Goal: Complete application form

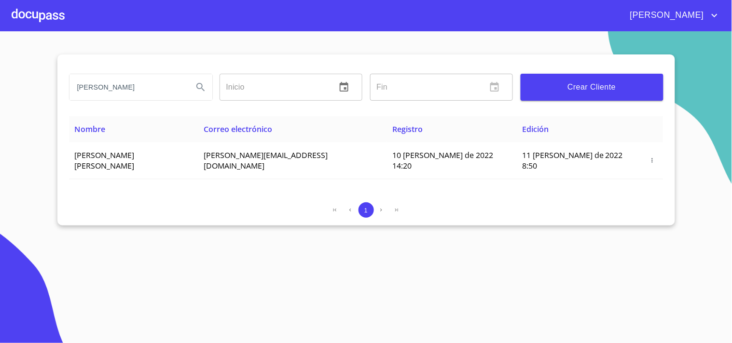
click at [43, 15] on div at bounding box center [38, 15] width 53 height 31
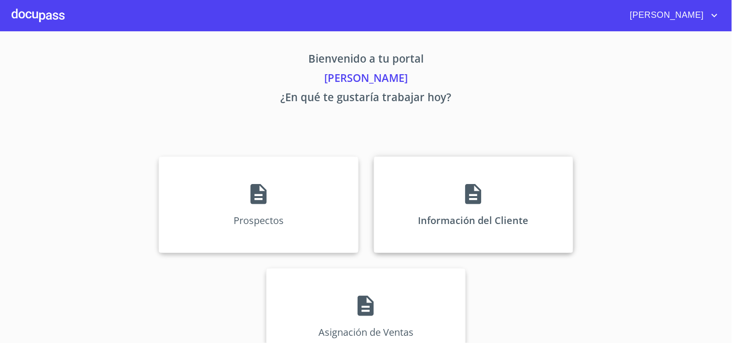
click at [420, 177] on div "Información del Cliente" at bounding box center [473, 205] width 199 height 96
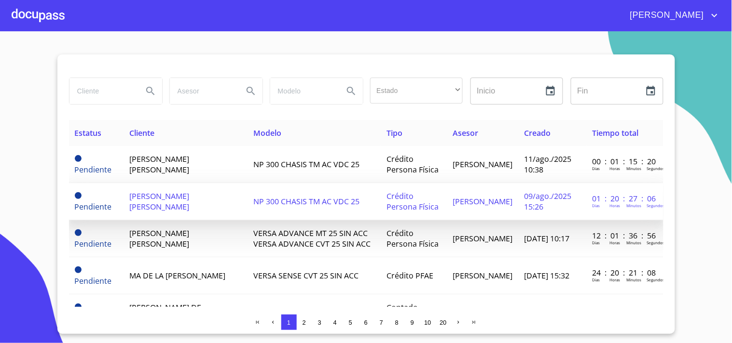
click at [309, 207] on td "NP 300 CHASIS TM AC VDC 25" at bounding box center [314, 201] width 134 height 37
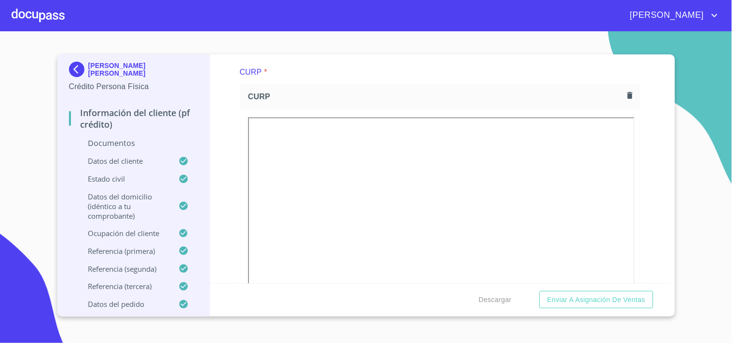
scroll to position [1396, 0]
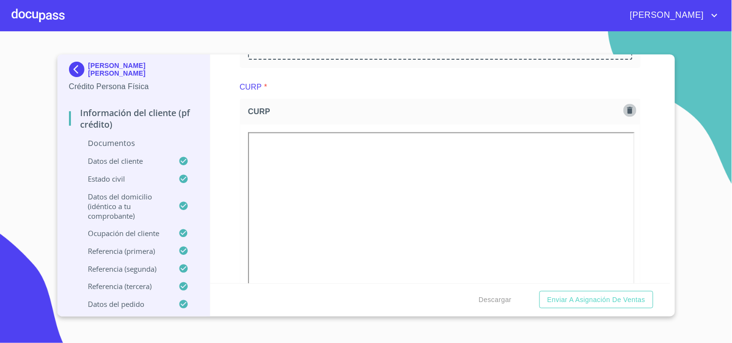
click at [627, 109] on icon "button" at bounding box center [629, 110] width 5 height 7
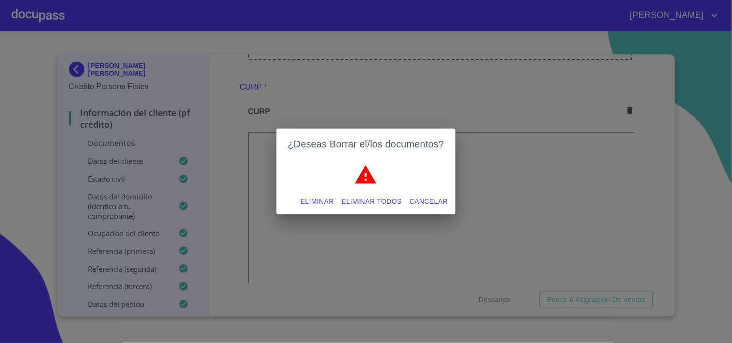
click at [368, 200] on span "Eliminar todos" at bounding box center [371, 202] width 60 height 12
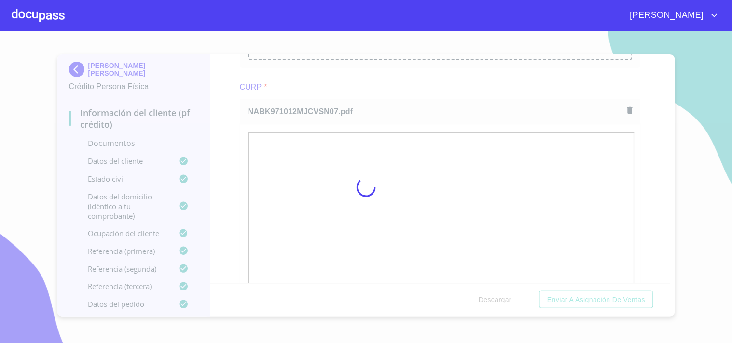
click at [364, 88] on div at bounding box center [366, 187] width 732 height 312
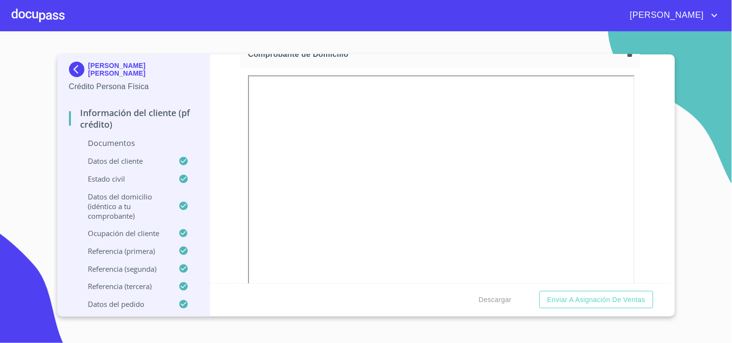
scroll to position [545, 0]
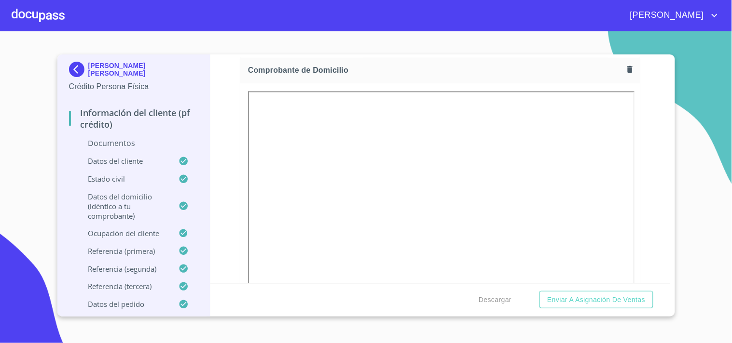
click at [640, 83] on div "Información del cliente (PF crédito) Documentos Documento de identificación   *…" at bounding box center [440, 168] width 460 height 229
click at [627, 68] on icon "button" at bounding box center [629, 69] width 5 height 7
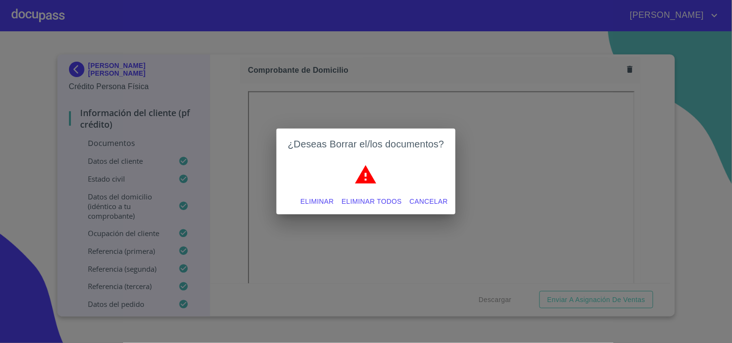
click at [366, 210] on div "Eliminar Eliminar todos Cancelar" at bounding box center [365, 202] width 179 height 26
click at [368, 205] on span "Eliminar todos" at bounding box center [371, 202] width 60 height 12
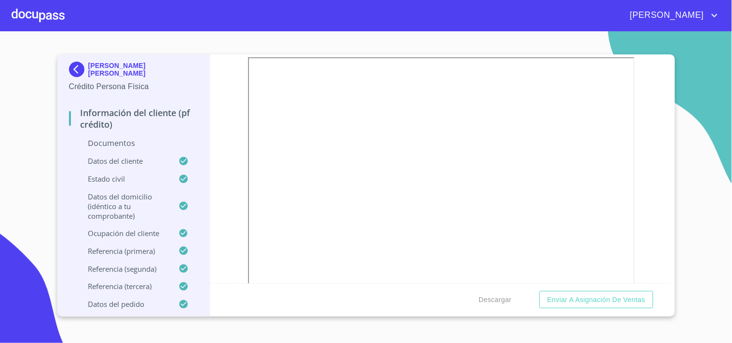
scroll to position [0, 0]
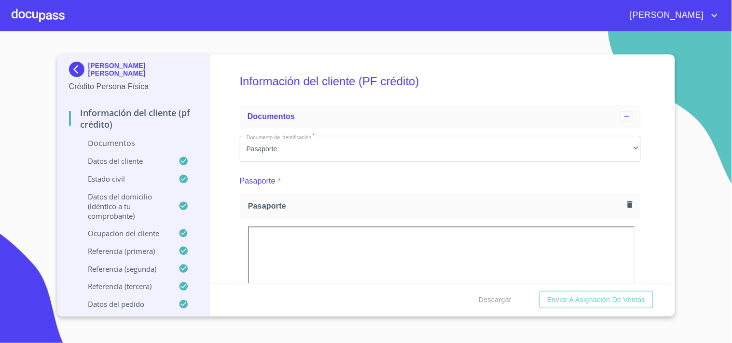
click at [627, 202] on icon "button" at bounding box center [629, 204] width 5 height 7
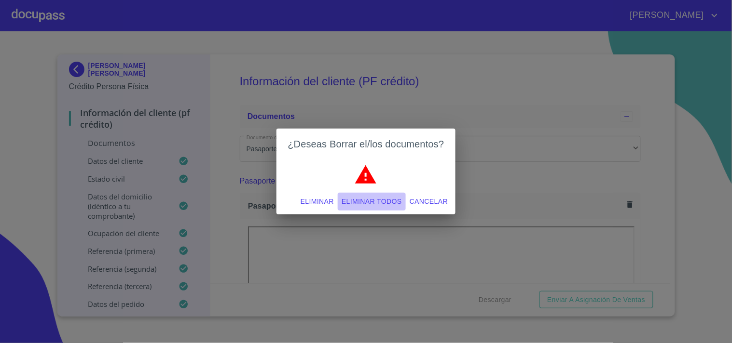
click at [384, 203] on span "Eliminar todos" at bounding box center [371, 202] width 60 height 12
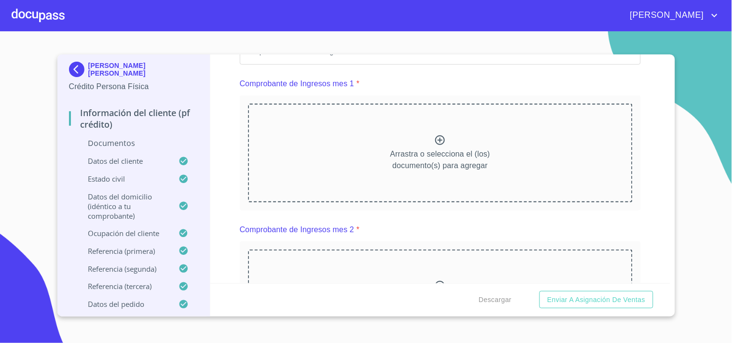
scroll to position [721, 0]
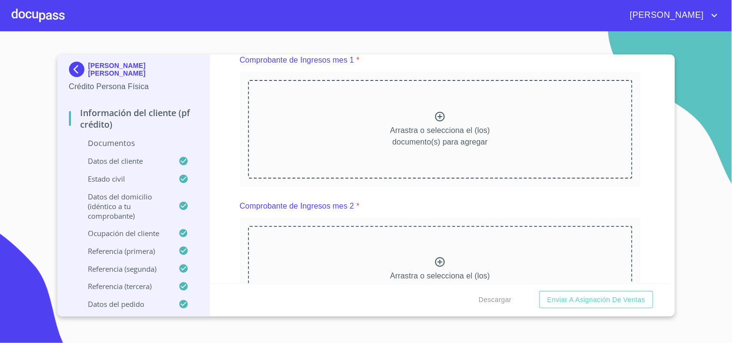
click at [663, 44] on section "[PERSON_NAME] [PERSON_NAME] Crédito Persona Física Información del cliente (PF …" at bounding box center [366, 187] width 732 height 312
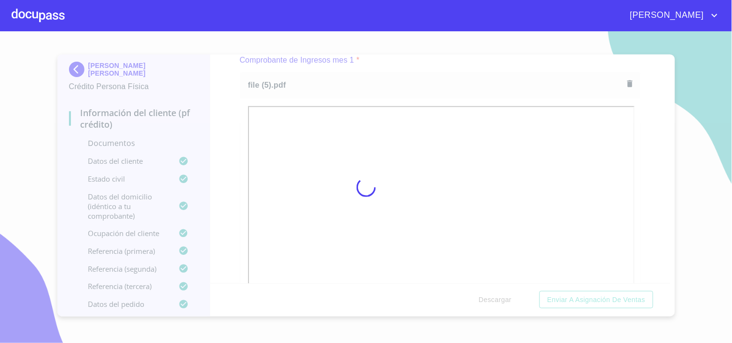
click at [640, 151] on div at bounding box center [366, 187] width 732 height 312
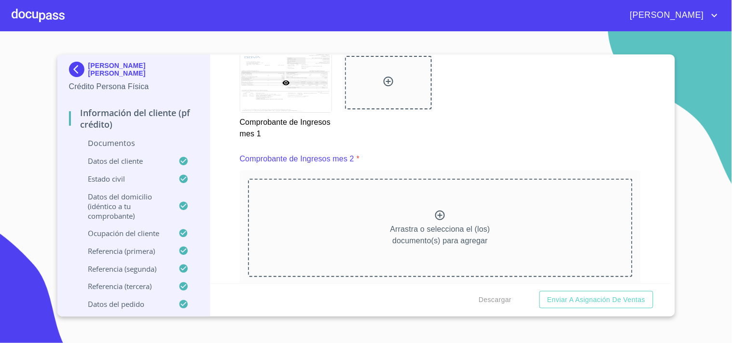
scroll to position [1082, 0]
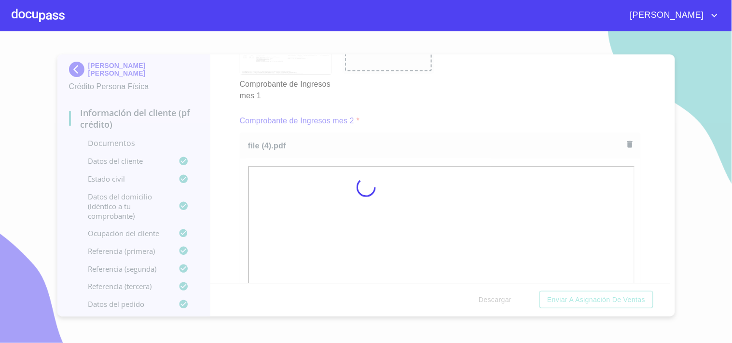
click at [387, 122] on div at bounding box center [366, 187] width 732 height 312
drag, startPoint x: 667, startPoint y: 114, endPoint x: 668, endPoint y: 124, distance: 10.1
click at [668, 124] on div at bounding box center [366, 187] width 732 height 312
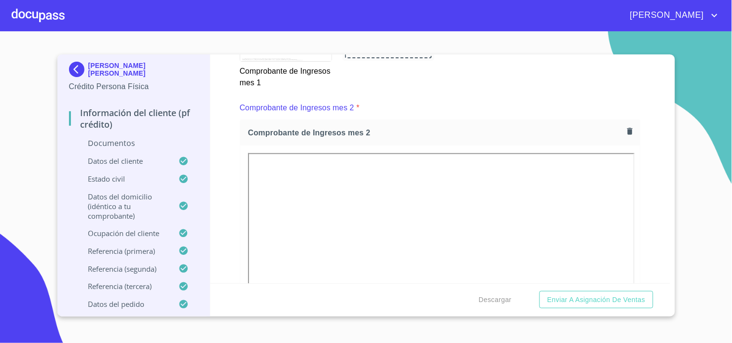
drag, startPoint x: 666, startPoint y: 116, endPoint x: 666, endPoint y: 137, distance: 21.2
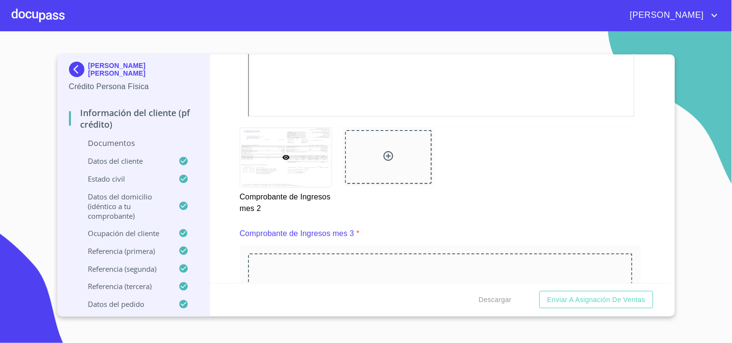
scroll to position [1525, 0]
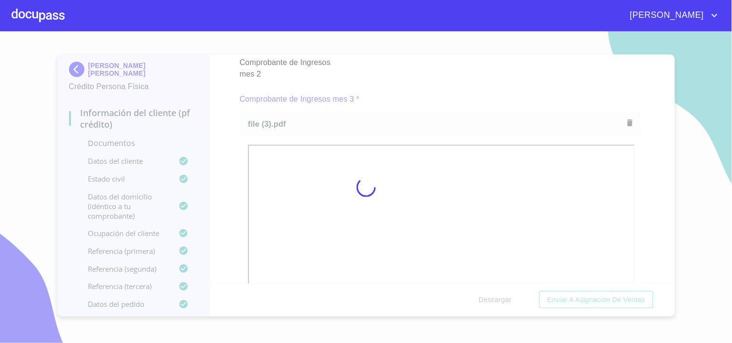
click at [381, 98] on div at bounding box center [366, 187] width 732 height 312
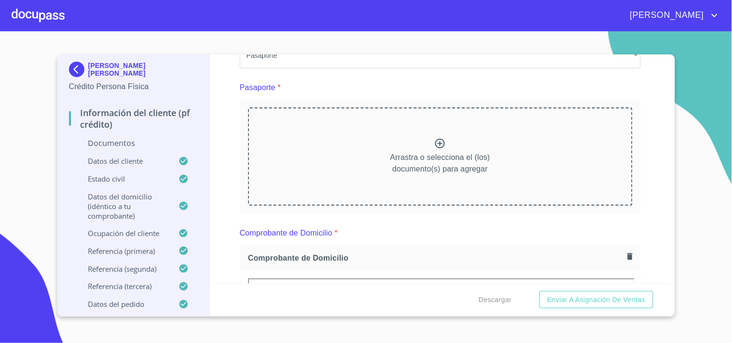
scroll to position [0, 0]
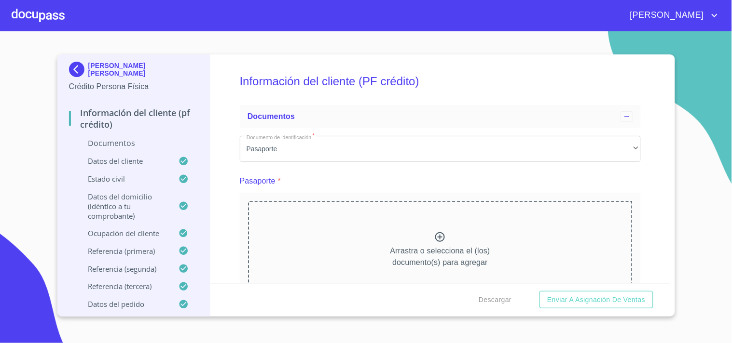
click at [35, 15] on div at bounding box center [38, 15] width 53 height 31
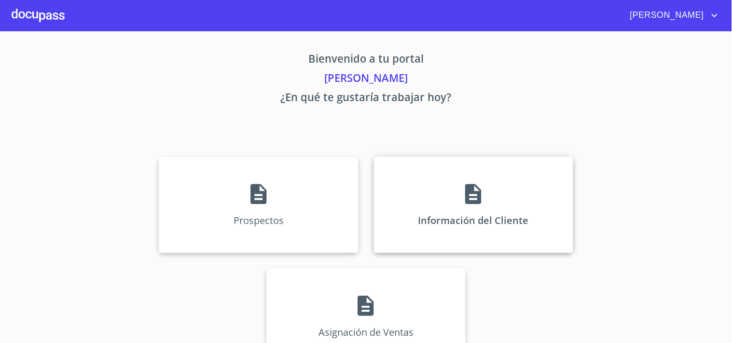
click at [481, 206] on div "Información del Cliente" at bounding box center [473, 205] width 199 height 96
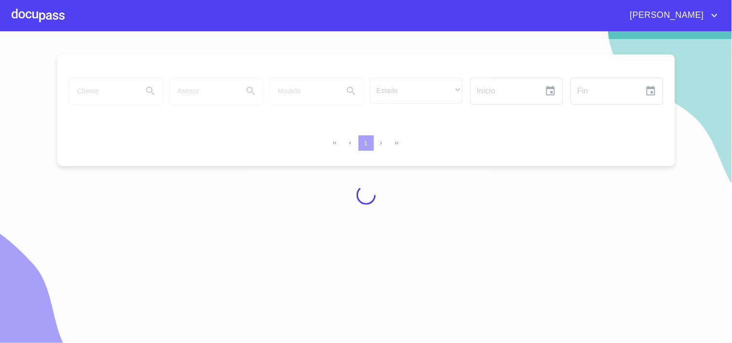
click at [102, 76] on div at bounding box center [366, 195] width 732 height 312
click at [109, 94] on div at bounding box center [366, 195] width 732 height 312
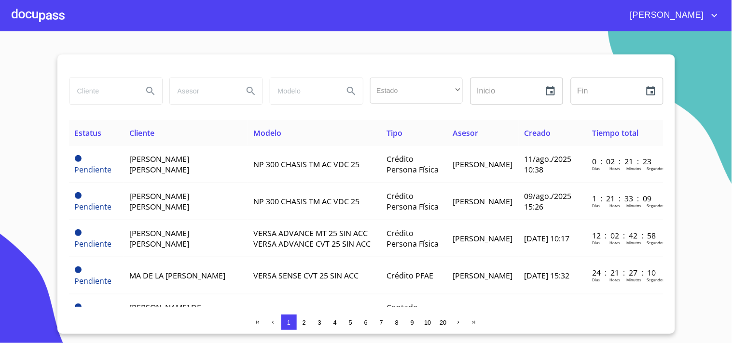
click at [121, 96] on input "search" at bounding box center [102, 91] width 66 height 26
type input "[PERSON_NAME] [PERSON_NAME]"
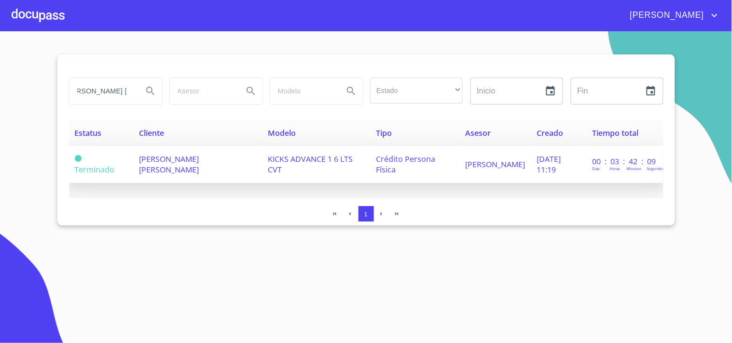
scroll to position [0, 0]
click at [194, 166] on td "[PERSON_NAME] [PERSON_NAME]" at bounding box center [198, 164] width 129 height 37
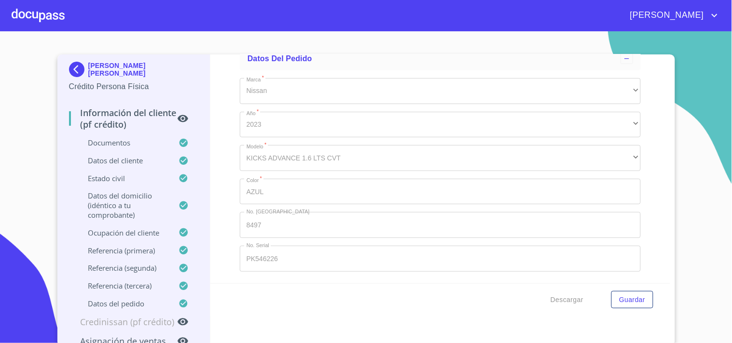
scroll to position [5581, 0]
click at [40, 17] on div at bounding box center [38, 15] width 53 height 31
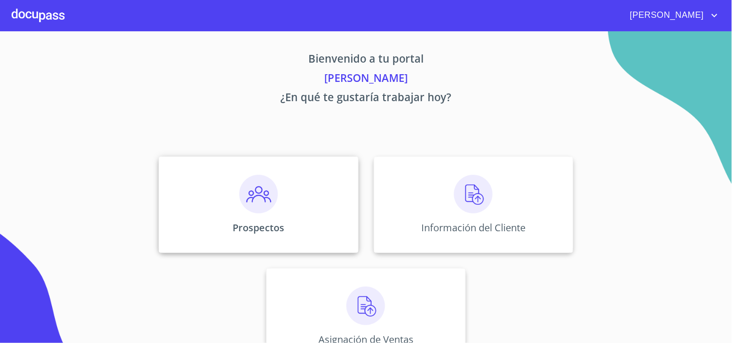
click at [293, 209] on div "Prospectos" at bounding box center [258, 205] width 199 height 96
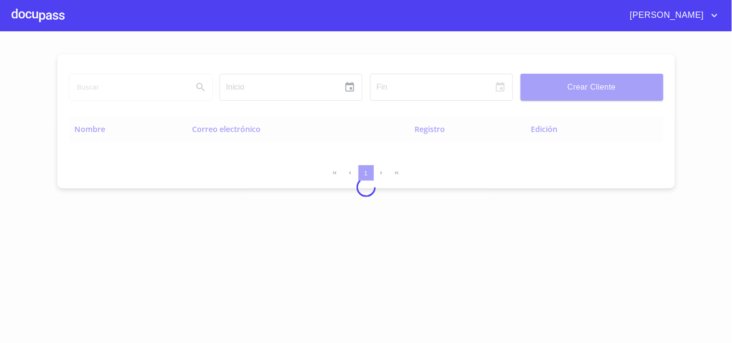
click at [97, 94] on input "search" at bounding box center [127, 87] width 116 height 26
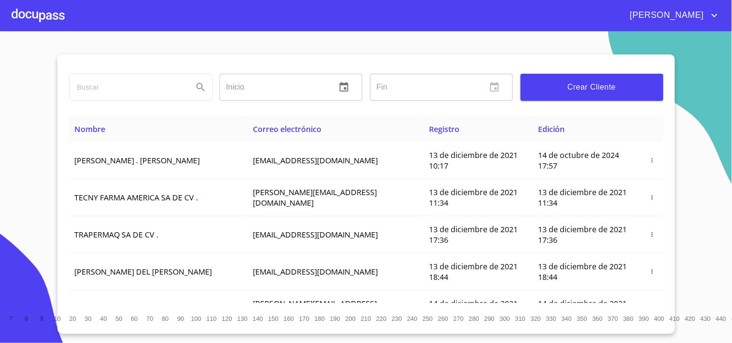
click at [98, 94] on input "search" at bounding box center [127, 87] width 116 height 26
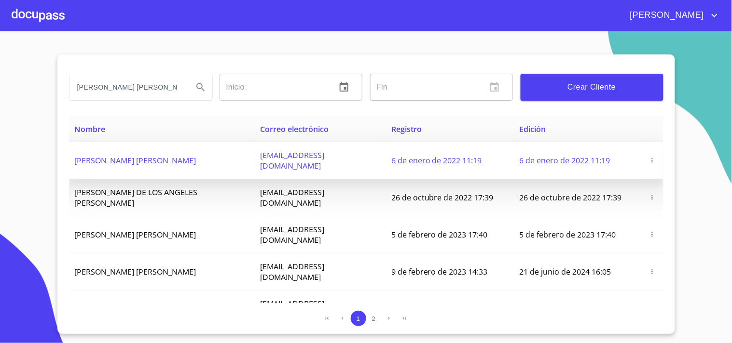
type input "[PERSON_NAME] [PERSON_NAME]"
